Goal: Register for event/course

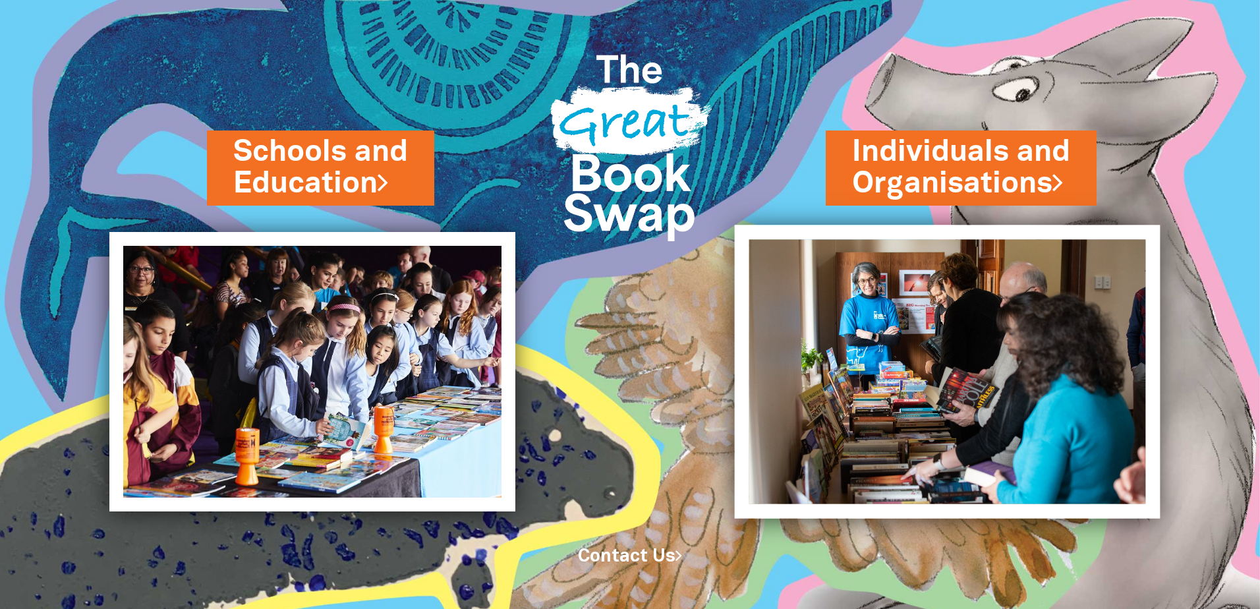
click at [889, 285] on img at bounding box center [948, 371] width 426 height 293
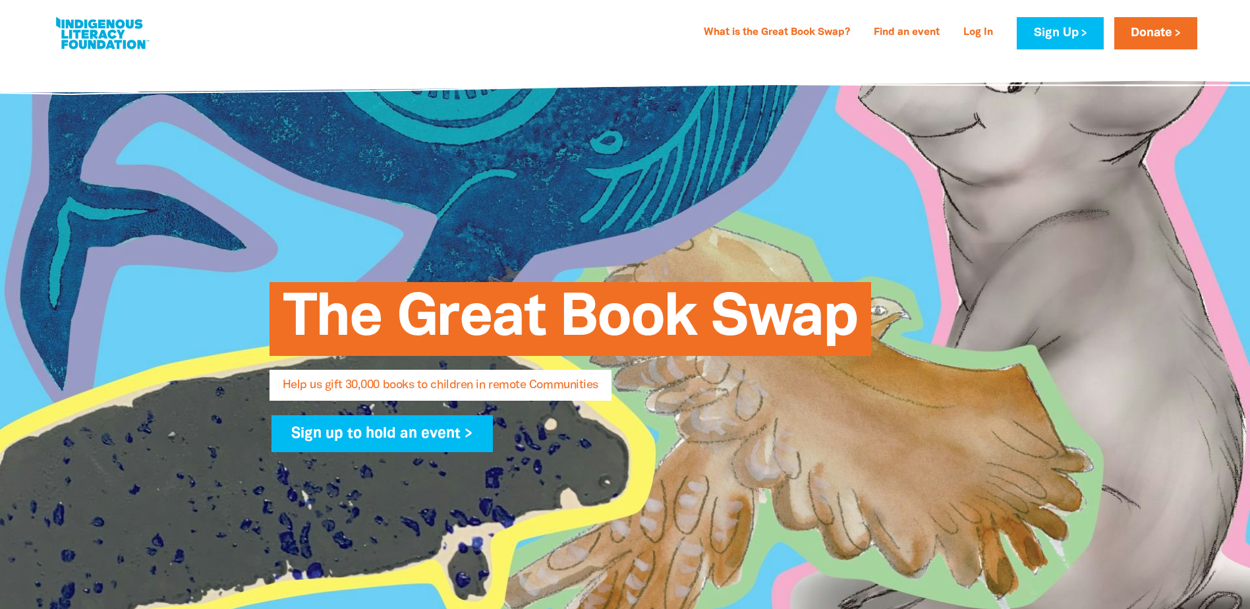
select select "AU"
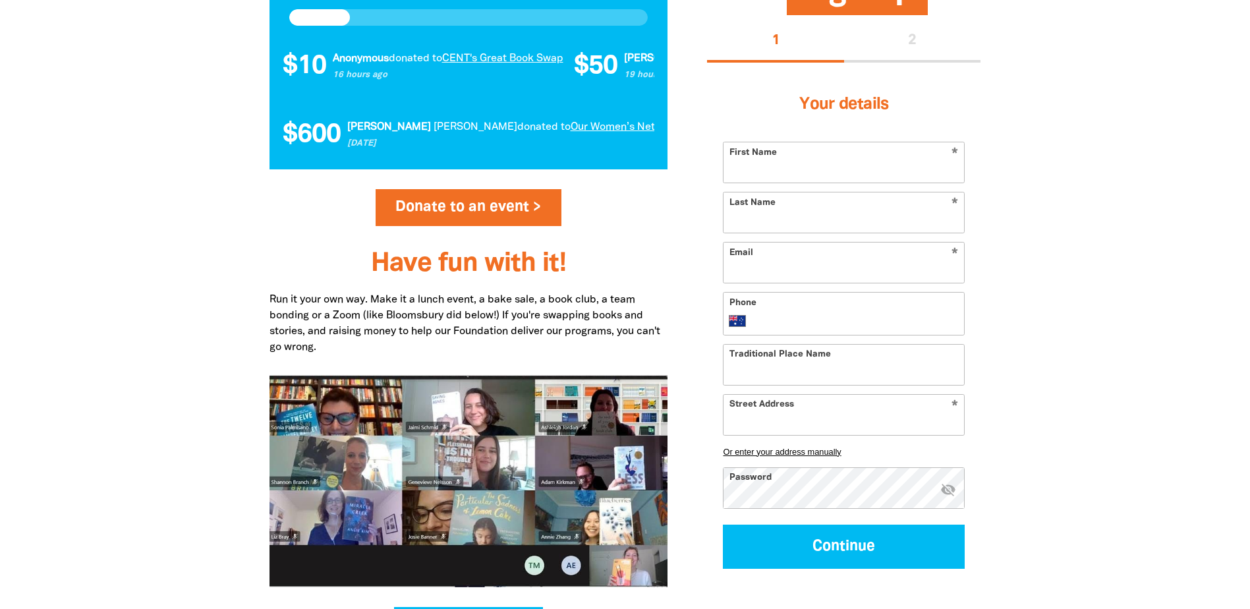
scroll to position [1450, 0]
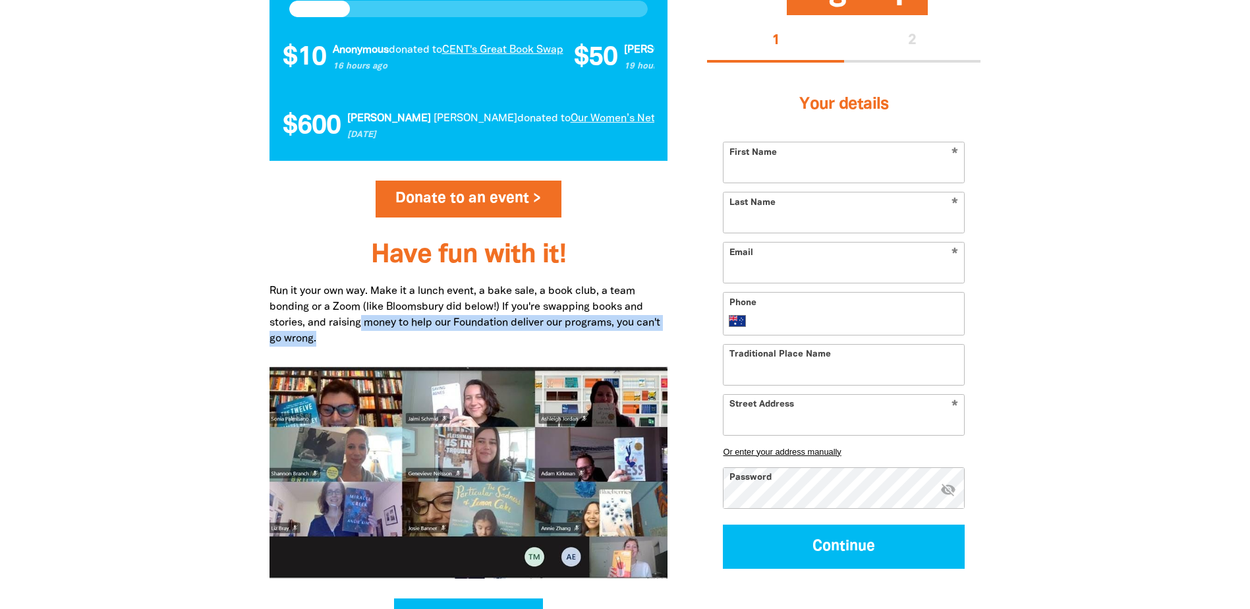
drag, startPoint x: 362, startPoint y: 322, endPoint x: 367, endPoint y: 341, distance: 19.0
click at [367, 341] on p "Run it your own way. Make it a lunch event, a bake sale, a book club, a team bo…" at bounding box center [469, 314] width 399 height 63
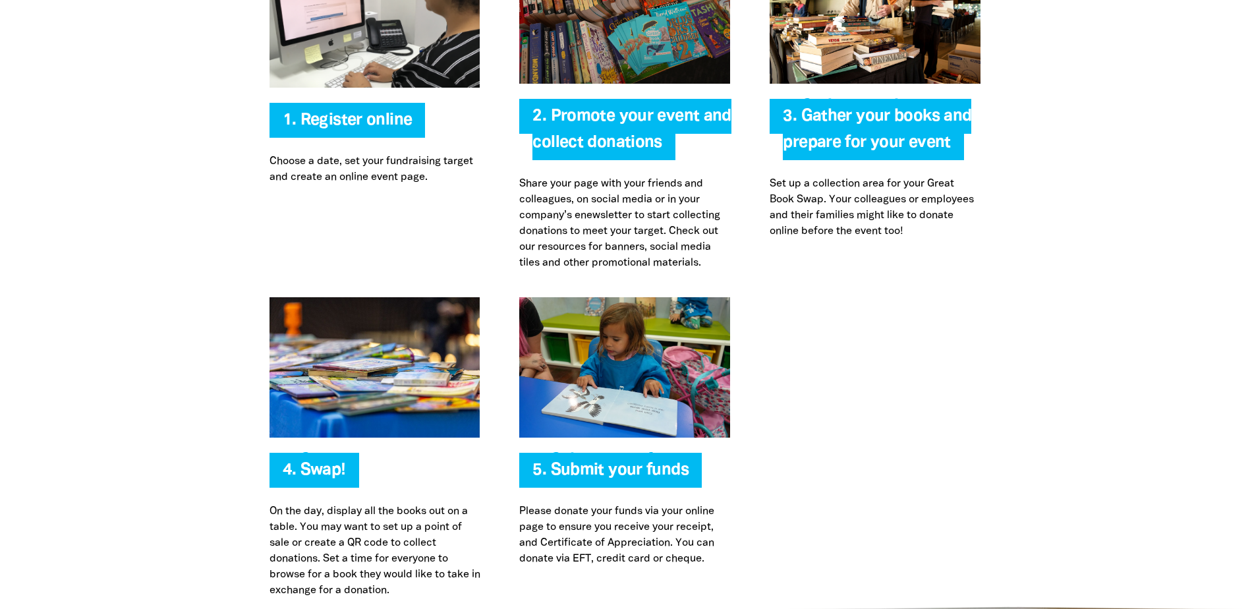
scroll to position [2768, 0]
